Goal: Information Seeking & Learning: Learn about a topic

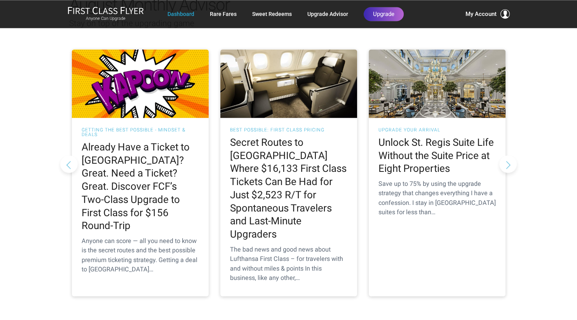
scroll to position [738, 0]
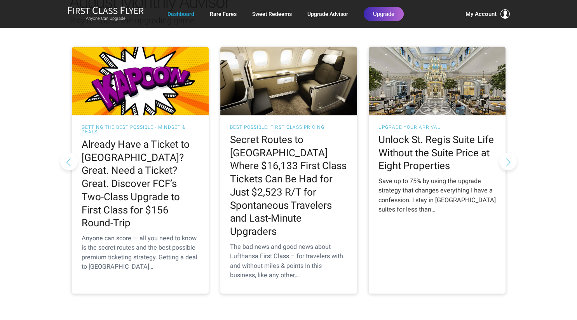
click at [431, 140] on h2 "Unlock St. Regis Suite Life Without the Suite Price at Eight Properties" at bounding box center [436, 152] width 117 height 39
click at [427, 176] on div "Save up to 75% by using the upgrade strategy that changes everything I have a c…" at bounding box center [436, 195] width 117 height 38
click at [417, 133] on h2 "Unlock St. Regis Suite Life Without the Suite Price at Eight Properties" at bounding box center [436, 152] width 117 height 39
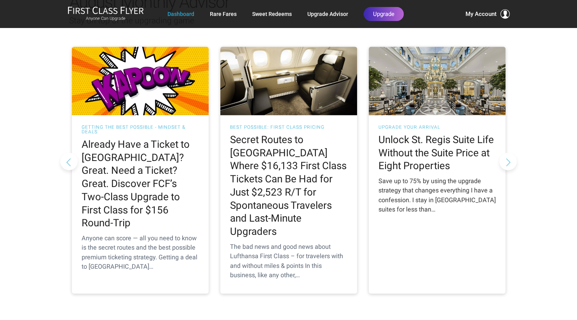
click at [417, 133] on h2 "Unlock St. Regis Suite Life Without the Suite Price at Eight Properties" at bounding box center [436, 152] width 117 height 39
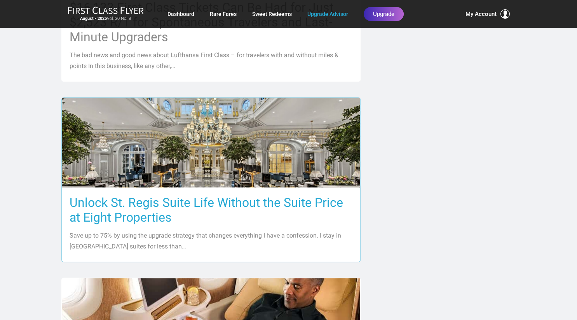
scroll to position [533, 0]
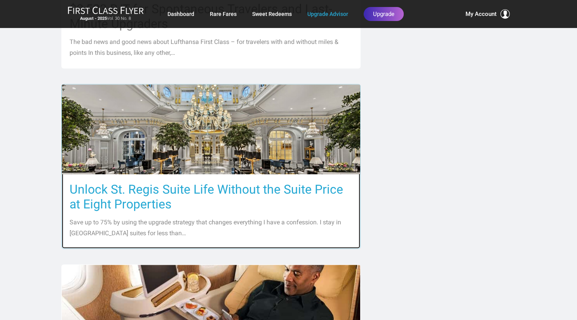
click at [194, 182] on h3 "Unlock St. Regis Suite Life Without the Suite Price at Eight Properties" at bounding box center [211, 197] width 283 height 30
click at [198, 182] on h3 "Unlock St. Regis Suite Life Without the Suite Price at Eight Properties" at bounding box center [211, 197] width 283 height 30
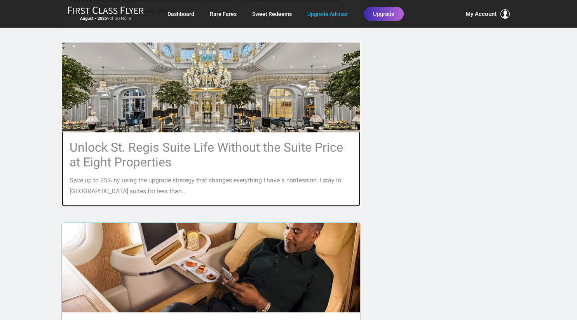
scroll to position [574, 0]
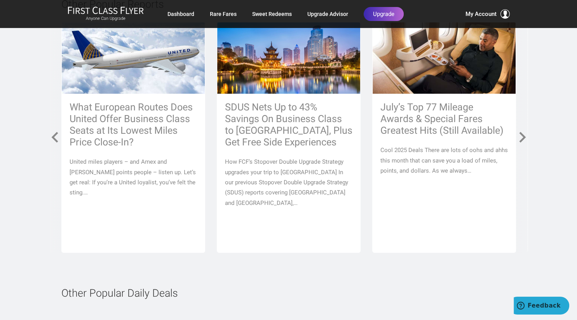
scroll to position [3297, 0]
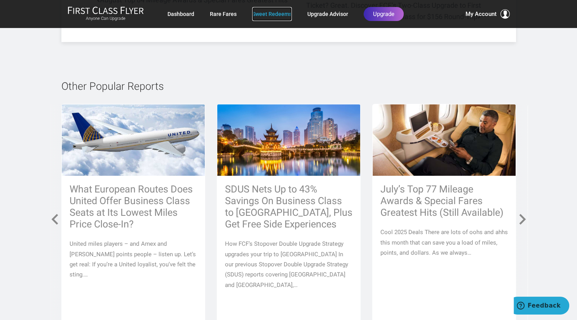
click at [270, 14] on link "Sweet Redeems" at bounding box center [272, 14] width 40 height 14
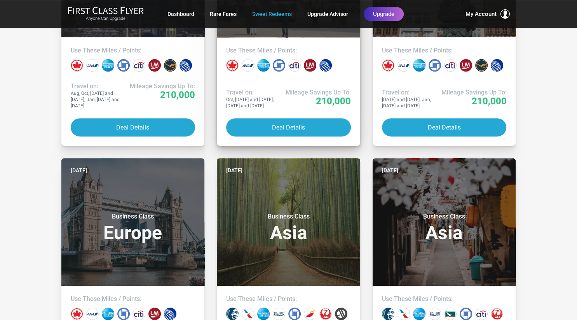
scroll to position [369, 0]
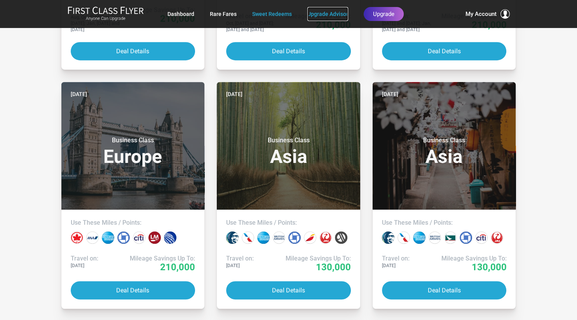
click at [337, 14] on link "Upgrade Advisor" at bounding box center [327, 14] width 41 height 14
